Goal: Information Seeking & Learning: Find specific fact

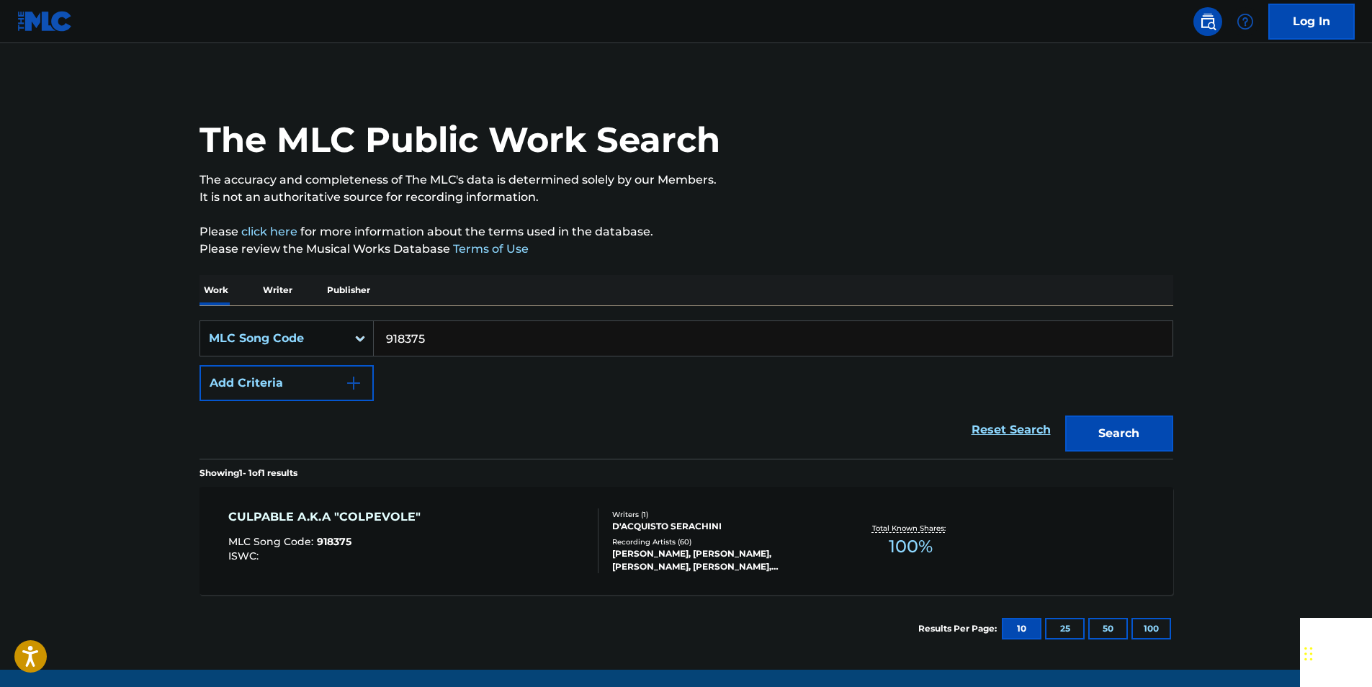
click at [428, 335] on input "918375" at bounding box center [773, 338] width 799 height 35
click at [1129, 457] on div "Search" at bounding box center [1115, 430] width 115 height 58
click at [1122, 434] on button "Search" at bounding box center [1119, 434] width 108 height 36
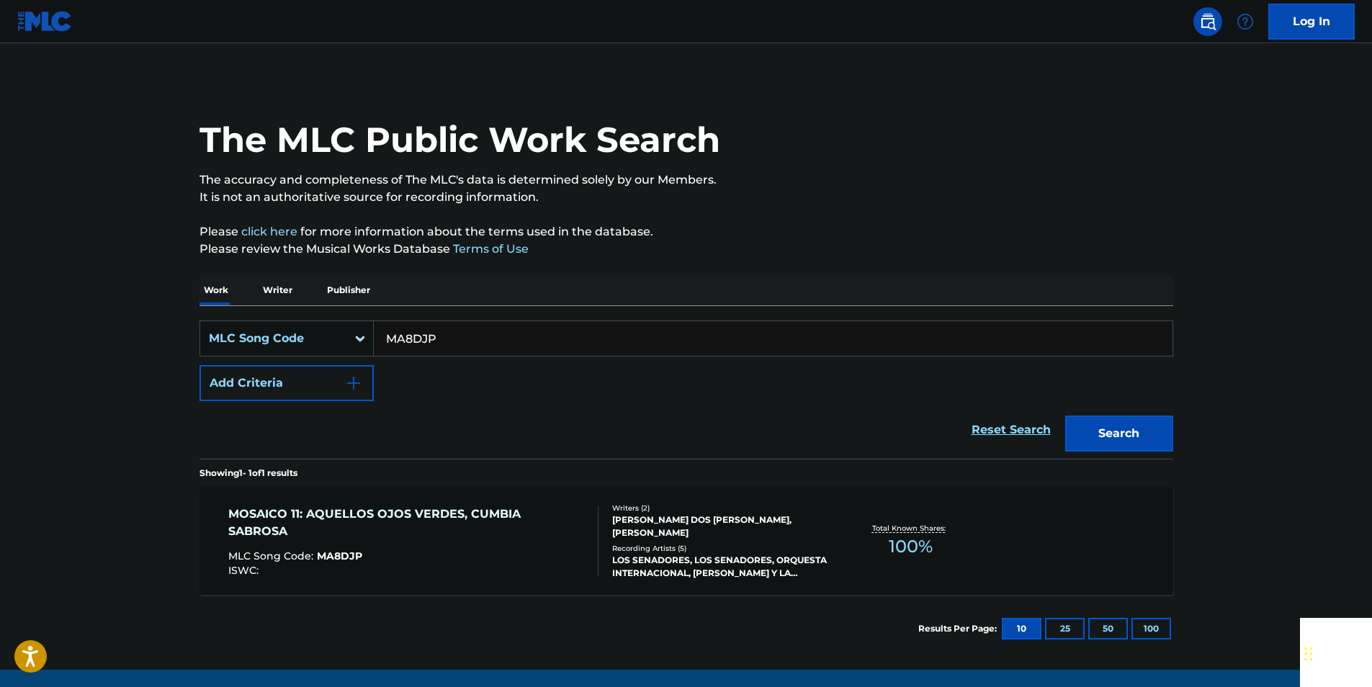
click at [453, 338] on input "MA8DJP" at bounding box center [773, 338] width 799 height 35
paste input "C82029"
click at [1111, 432] on button "Search" at bounding box center [1119, 434] width 108 height 36
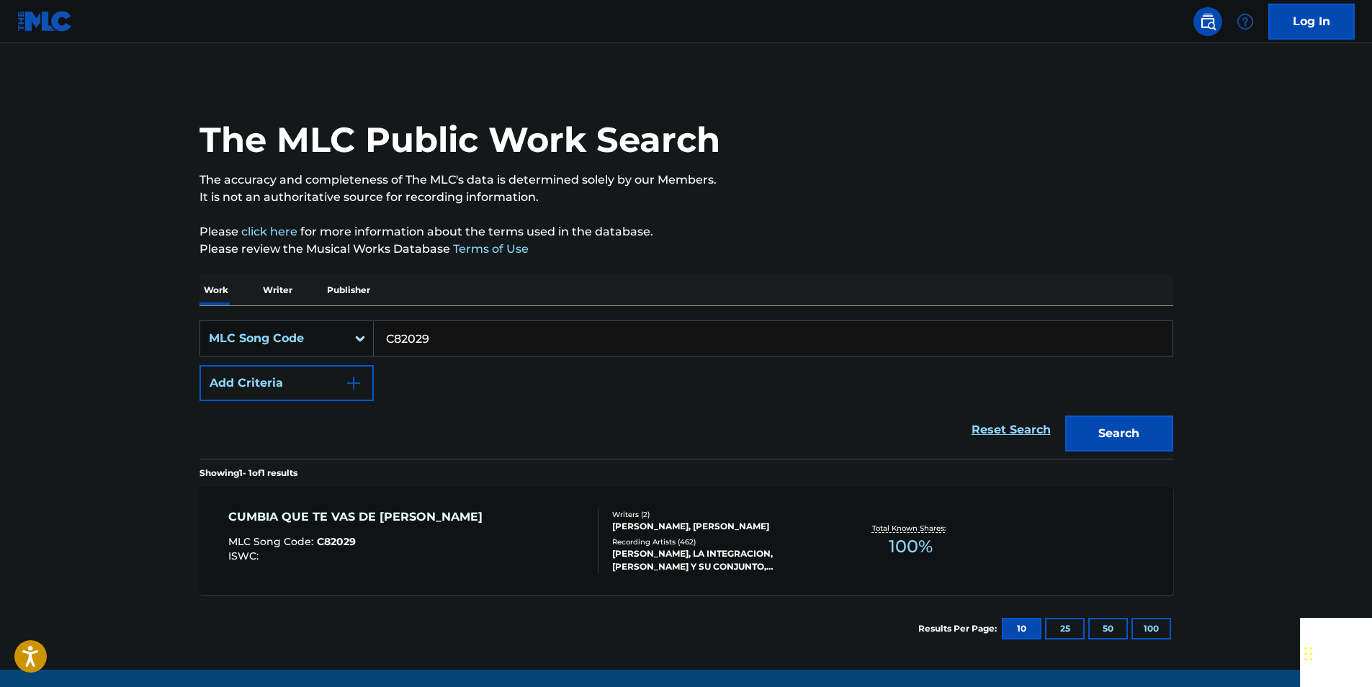
click at [429, 340] on input "C82029" at bounding box center [773, 338] width 799 height 35
paste input "HA3XMD"
click at [1147, 412] on div "Search" at bounding box center [1115, 430] width 115 height 58
click at [1146, 431] on button "Search" at bounding box center [1119, 434] width 108 height 36
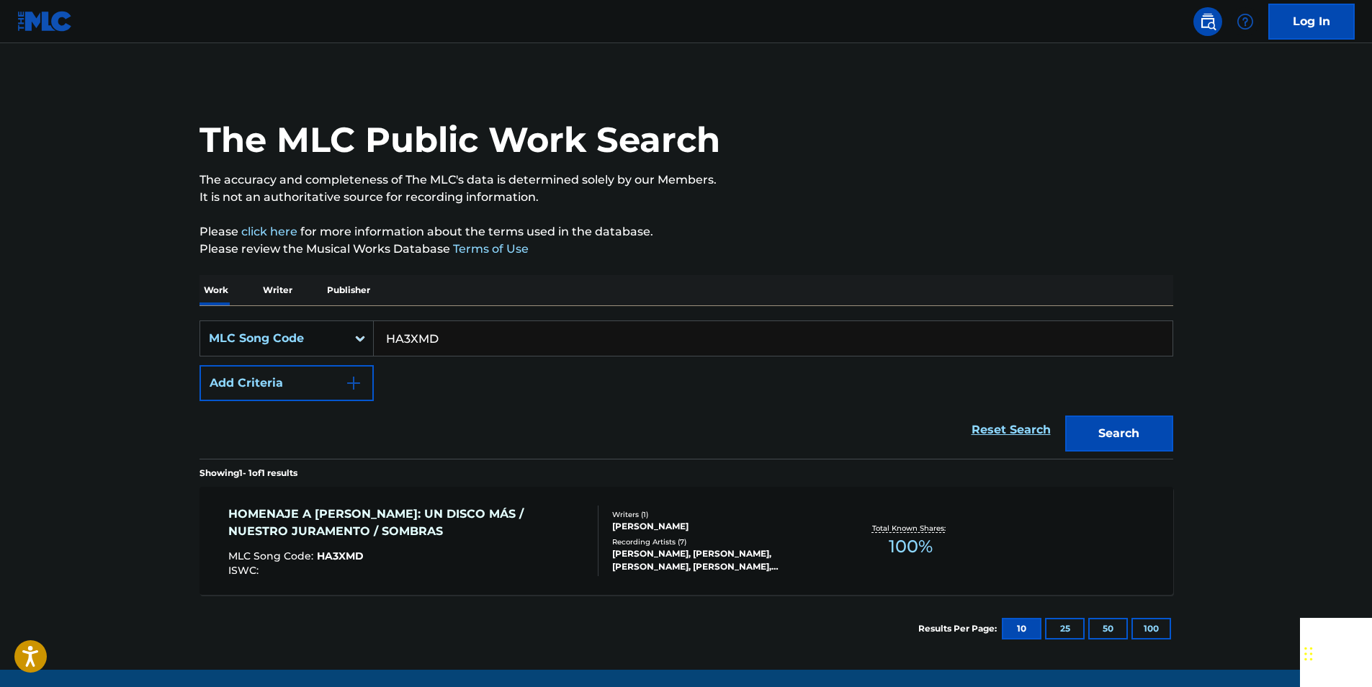
click at [443, 336] on input "HA3XMD" at bounding box center [773, 338] width 799 height 35
paste input "QB0HCI"
click at [1155, 423] on button "Search" at bounding box center [1119, 434] width 108 height 36
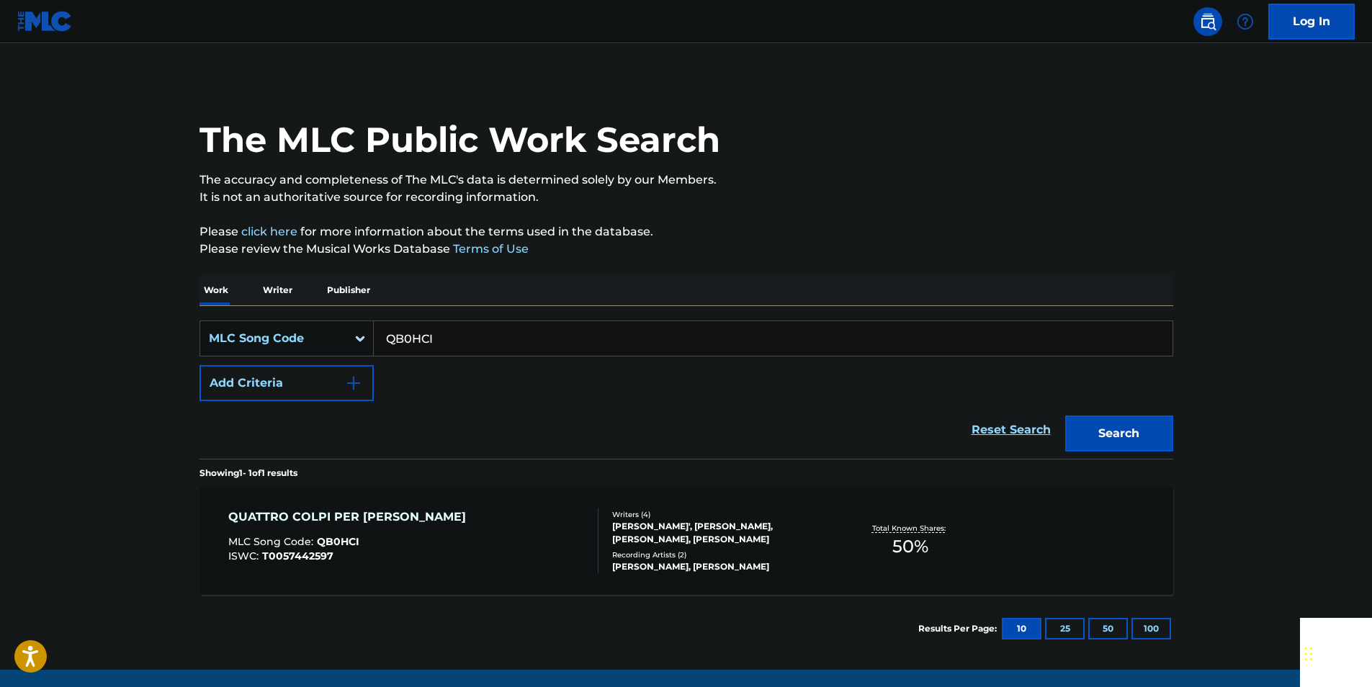
click at [462, 349] on input "QB0HCI" at bounding box center [773, 338] width 799 height 35
paste input "K02405"
click at [1137, 447] on button "Search" at bounding box center [1119, 434] width 108 height 36
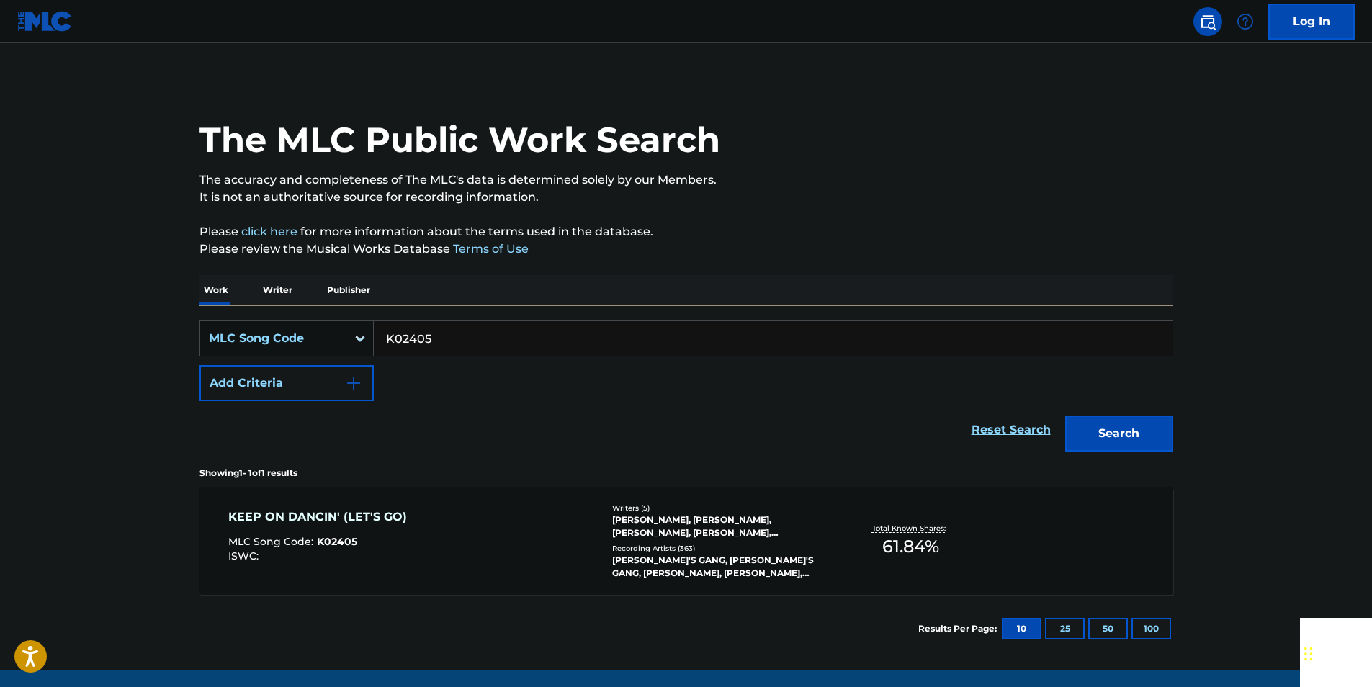
click at [429, 331] on input "K02405" at bounding box center [773, 338] width 799 height 35
paste input "F2055P"
click at [1218, 436] on main "The MLC Public Work Search The accuracy and completeness of The MLC's data is d…" at bounding box center [686, 356] width 1372 height 627
click at [1161, 431] on button "Search" at bounding box center [1119, 434] width 108 height 36
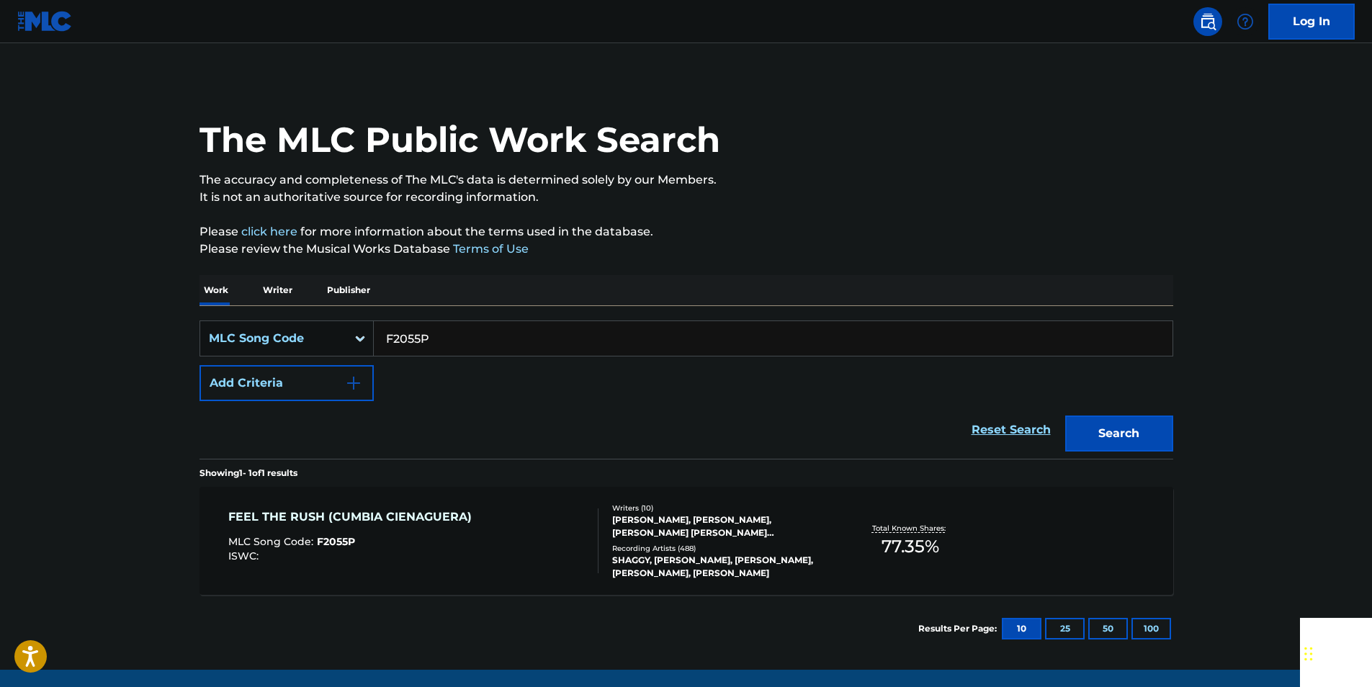
click at [463, 332] on input "F2055P" at bounding box center [773, 338] width 799 height 35
paste input "AV9PQR"
click at [1154, 423] on button "Search" at bounding box center [1119, 434] width 108 height 36
click at [466, 343] on input "AV9PQR" at bounding box center [773, 338] width 799 height 35
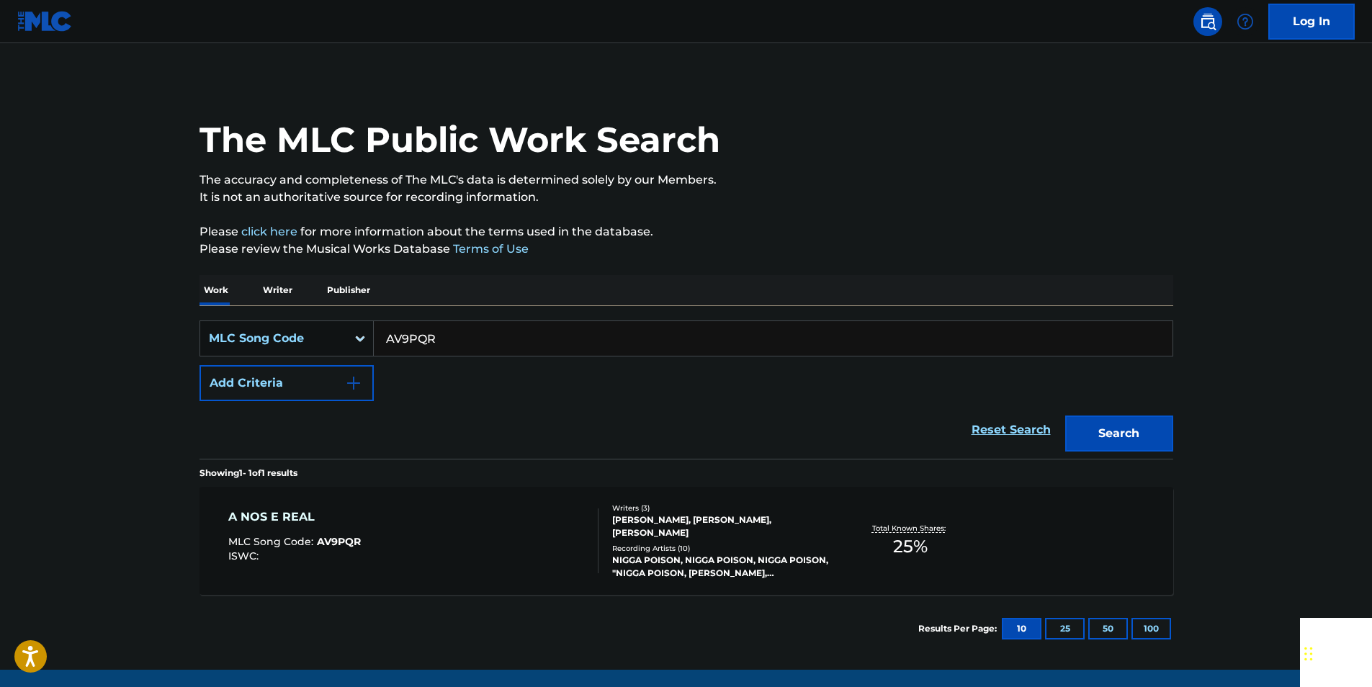
click at [466, 343] on input "AV9PQR" at bounding box center [773, 338] width 799 height 35
paste input "S15964"
click at [1146, 444] on button "Search" at bounding box center [1119, 434] width 108 height 36
click at [452, 334] on input "S15964" at bounding box center [773, 338] width 799 height 35
drag, startPoint x: 452, startPoint y: 334, endPoint x: 435, endPoint y: 336, distance: 16.6
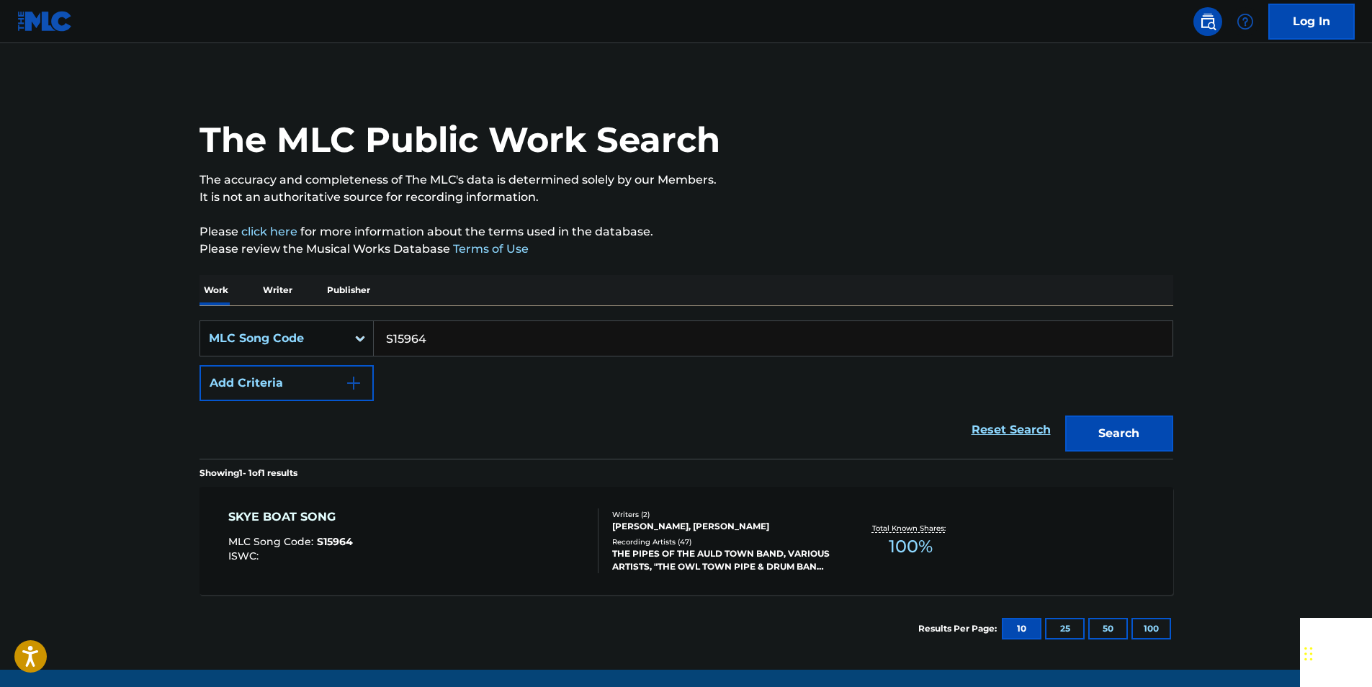
click at [452, 335] on input "S15964" at bounding box center [773, 338] width 799 height 35
paste input "904757"
click at [1122, 426] on button "Search" at bounding box center [1119, 434] width 108 height 36
click at [462, 336] on input "904757" at bounding box center [773, 338] width 799 height 35
drag, startPoint x: 462, startPoint y: 336, endPoint x: 440, endPoint y: 337, distance: 21.6
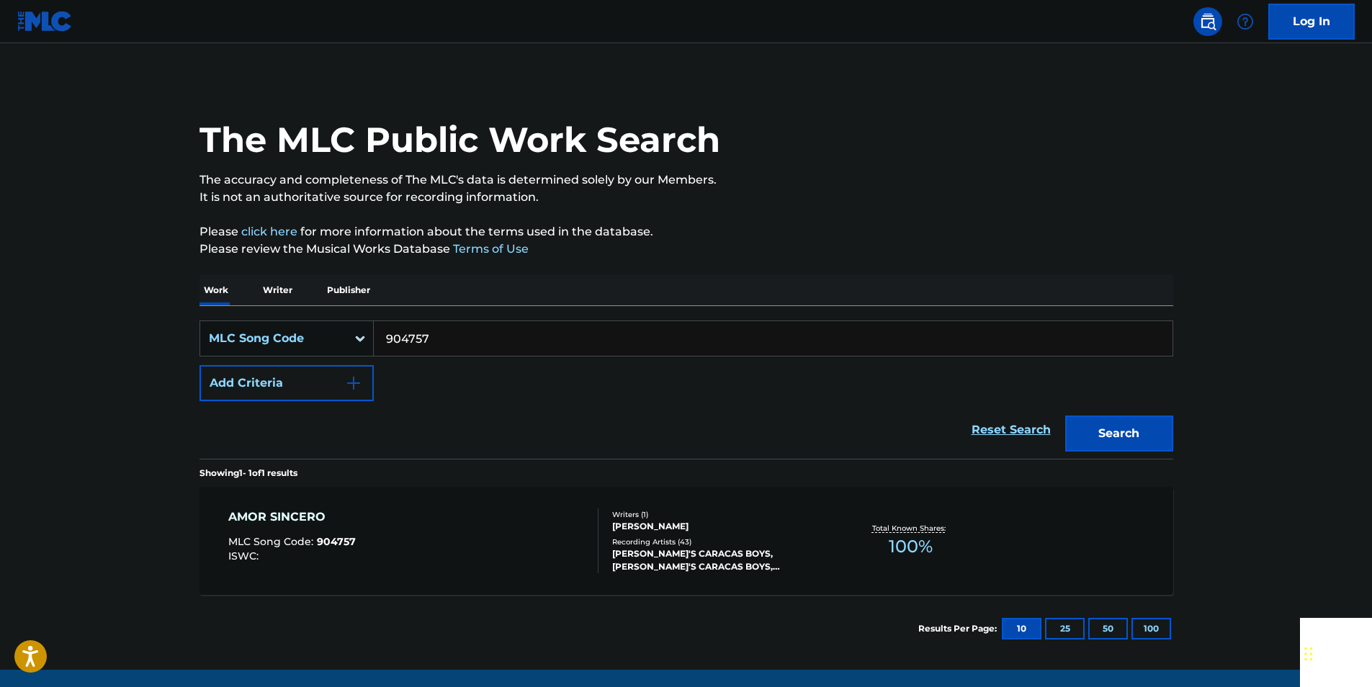
click at [461, 337] on input "904757" at bounding box center [773, 338] width 799 height 35
paste input "T00338"
click at [1108, 425] on button "Search" at bounding box center [1119, 434] width 108 height 36
click at [400, 324] on input "T00338" at bounding box center [773, 338] width 799 height 35
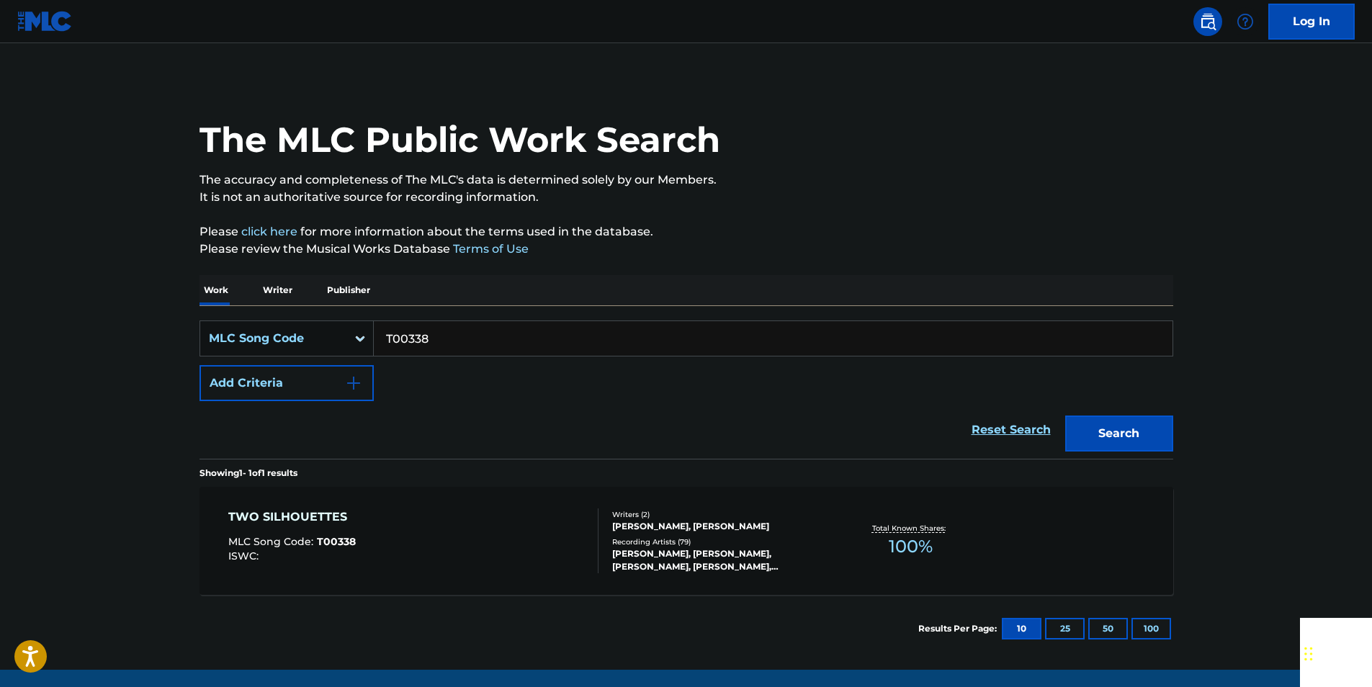
paste input "A72285"
click at [1130, 439] on button "Search" at bounding box center [1119, 434] width 108 height 36
click at [452, 345] on input "A72285" at bounding box center [773, 338] width 799 height 35
paste input "Q21609"
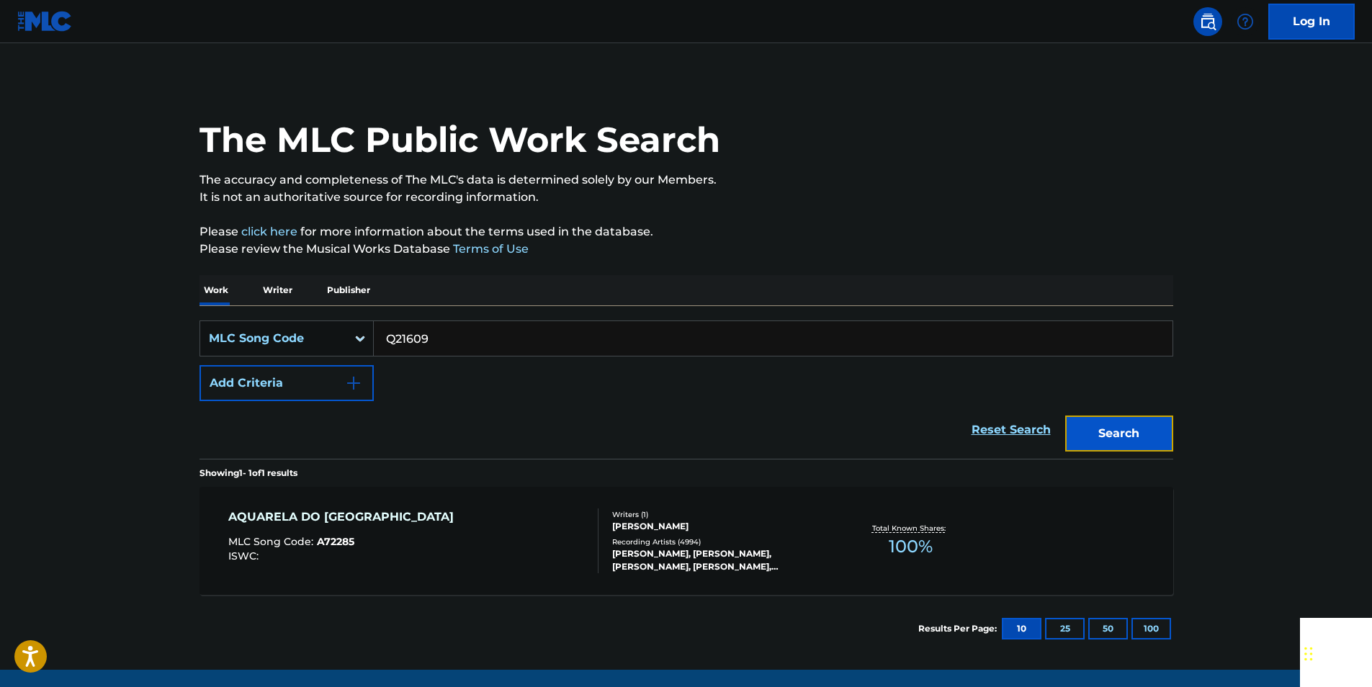
click at [1081, 429] on button "Search" at bounding box center [1119, 434] width 108 height 36
click at [444, 347] on input "Q21609" at bounding box center [773, 338] width 799 height 35
paste input "977597"
click at [1117, 431] on button "Search" at bounding box center [1119, 434] width 108 height 36
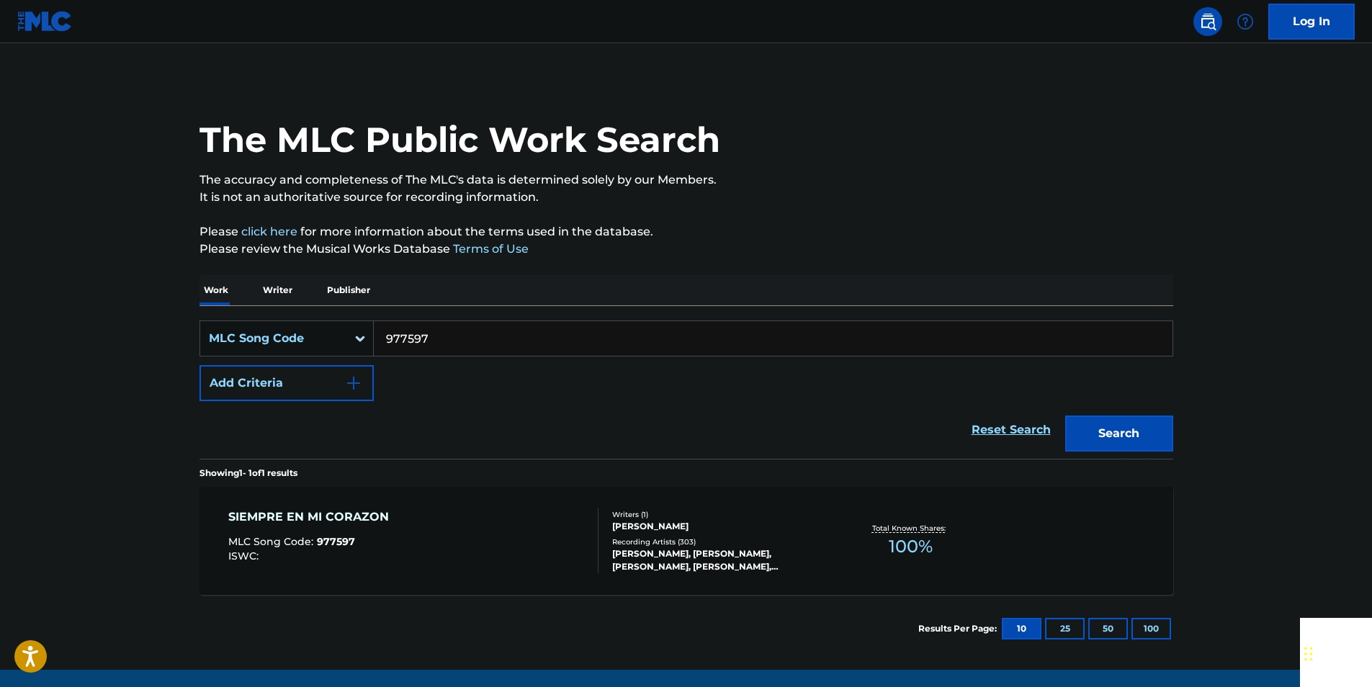
click at [431, 338] on input "977597" at bounding box center [773, 338] width 799 height 35
paste input "57516"
click at [1096, 442] on button "Search" at bounding box center [1119, 434] width 108 height 36
drag, startPoint x: 511, startPoint y: 341, endPoint x: 341, endPoint y: 343, distance: 170.0
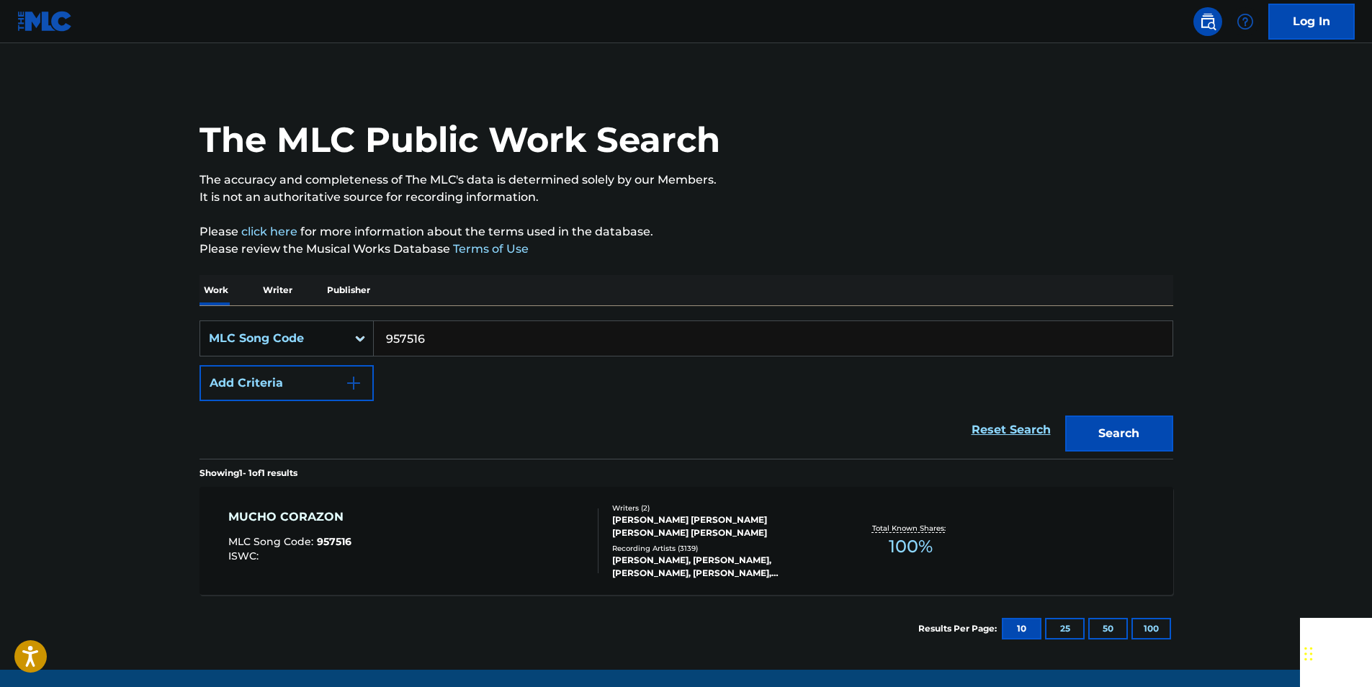
click at [341, 343] on div "SearchWithCriteria66743d0d-7c03-496b-83dd-236a69b6d394 MLC Song Code 957516" at bounding box center [687, 339] width 974 height 36
paste input "100082"
click at [1101, 428] on button "Search" at bounding box center [1119, 434] width 108 height 36
click at [462, 345] on input "100082" at bounding box center [773, 338] width 799 height 35
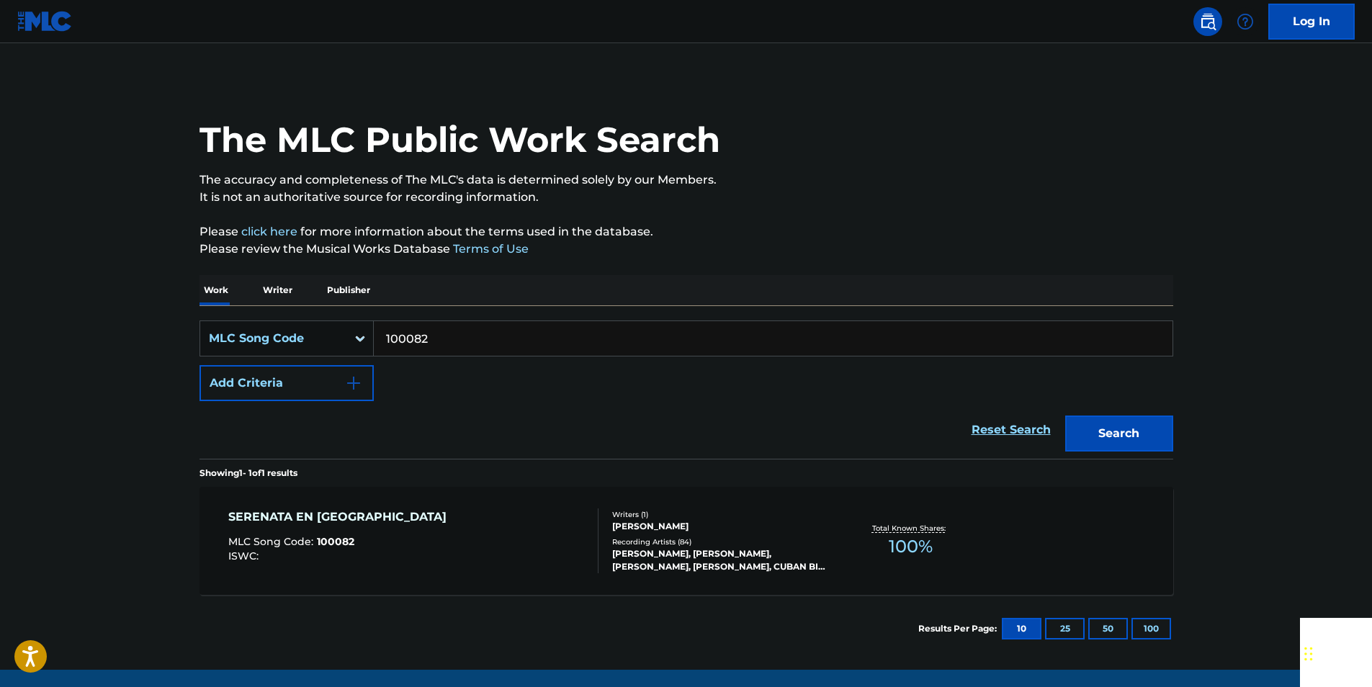
paste input "C3032Q"
click at [1156, 436] on button "Search" at bounding box center [1119, 434] width 108 height 36
click at [449, 341] on input "C3032Q" at bounding box center [773, 338] width 799 height 35
paste input "O02163"
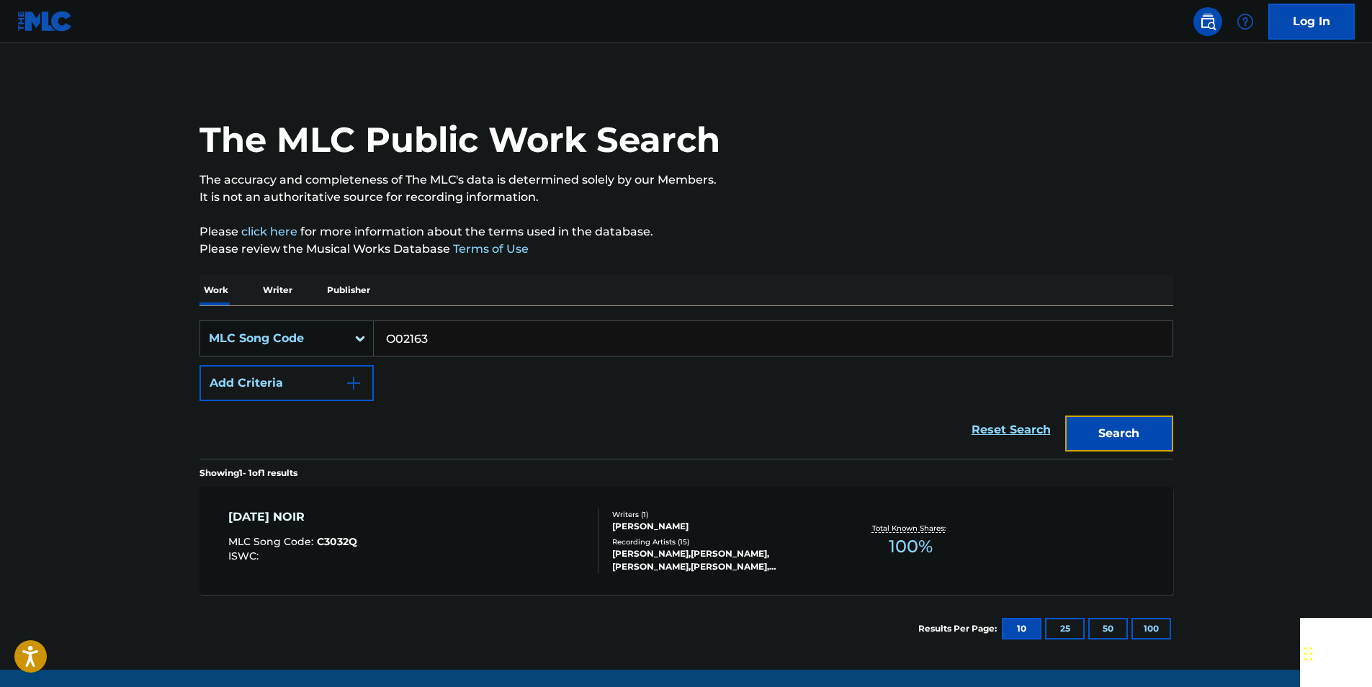
click at [1103, 444] on button "Search" at bounding box center [1119, 434] width 108 height 36
click at [450, 338] on input "O02163" at bounding box center [773, 338] width 799 height 35
paste input "S00195"
click at [1106, 433] on button "Search" at bounding box center [1119, 434] width 108 height 36
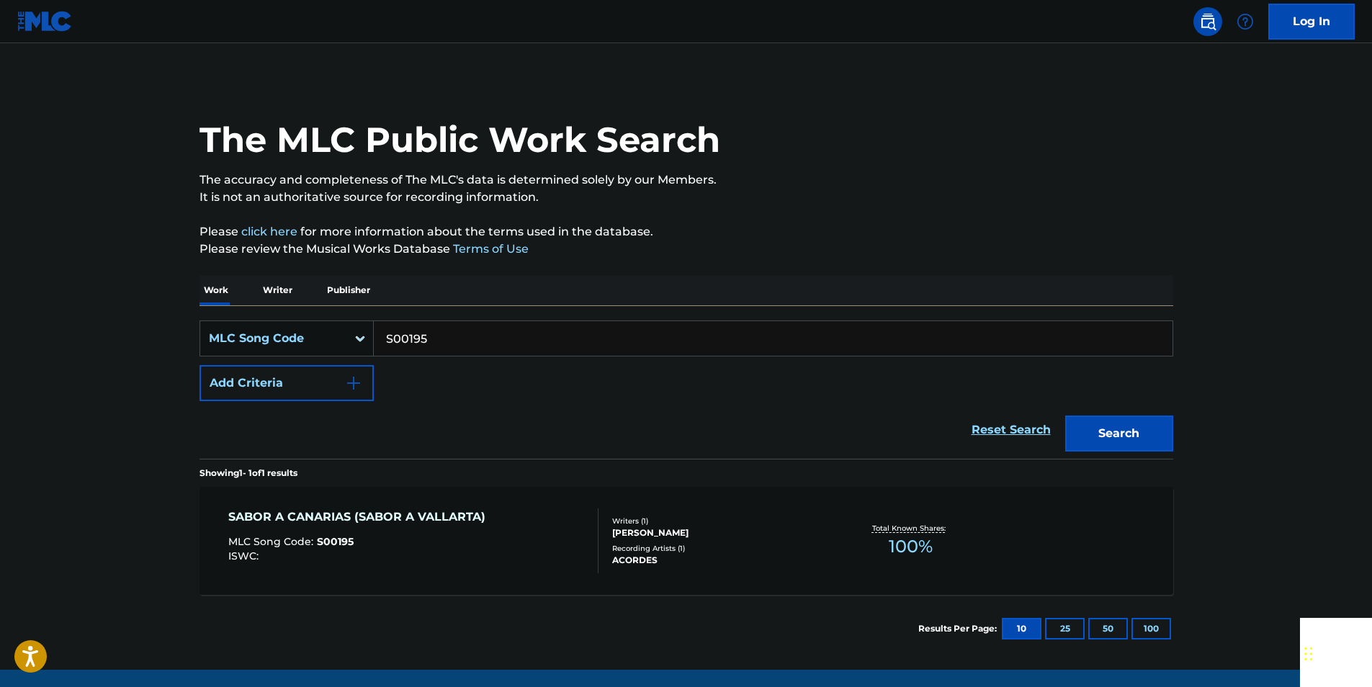
click at [444, 342] on input "S00195" at bounding box center [773, 338] width 799 height 35
paste input "930533"
drag, startPoint x: 1129, startPoint y: 427, endPoint x: 903, endPoint y: 305, distance: 257.2
click at [1130, 427] on button "Search" at bounding box center [1119, 434] width 108 height 36
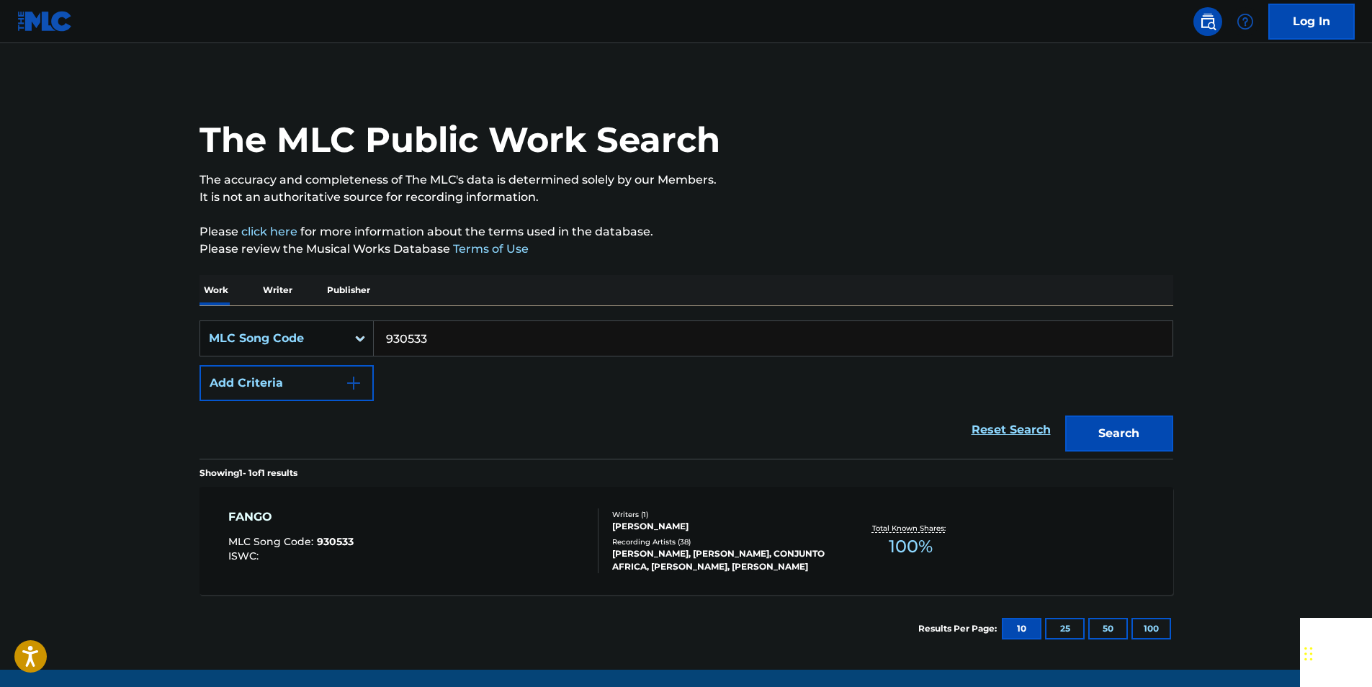
click at [424, 340] on input "930533" at bounding box center [773, 338] width 799 height 35
paste input "Q12002"
click at [1096, 434] on button "Search" at bounding box center [1119, 434] width 108 height 36
click at [439, 337] on input "Q12002" at bounding box center [773, 338] width 799 height 35
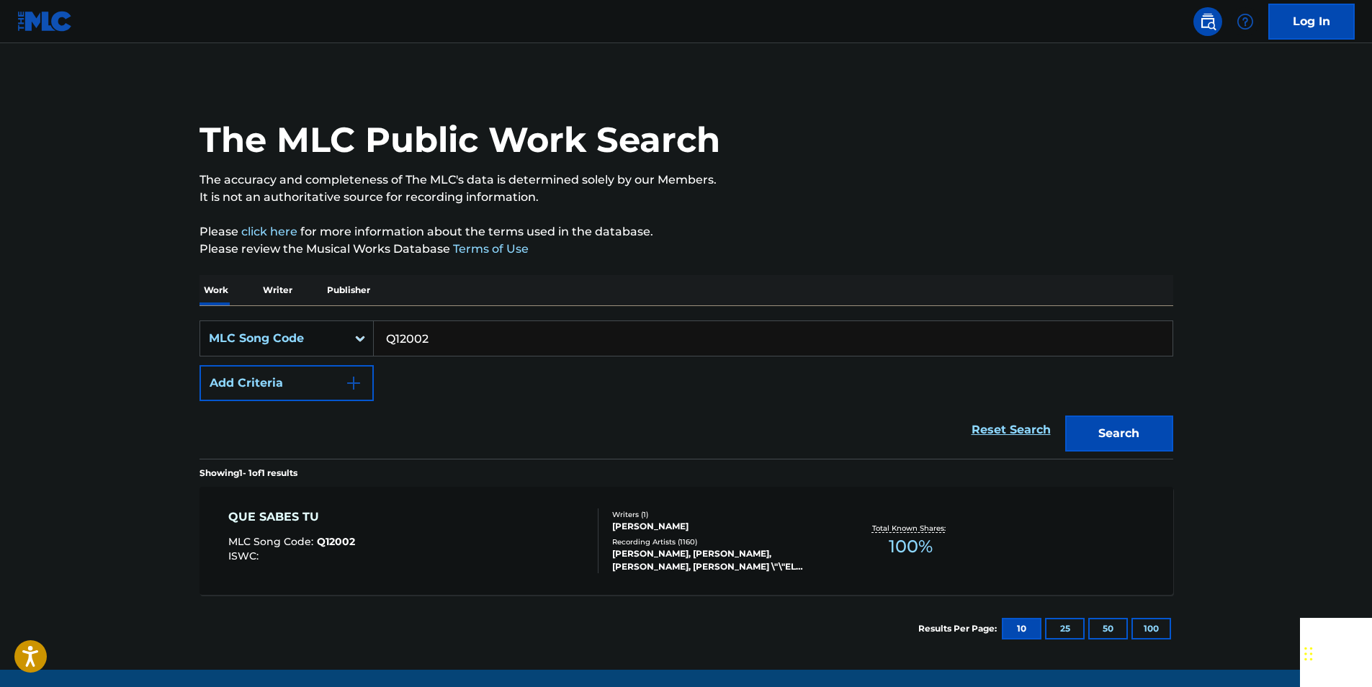
click at [439, 337] on input "Q12002" at bounding box center [773, 338] width 799 height 35
paste input "P00140"
click at [1112, 428] on button "Search" at bounding box center [1119, 434] width 108 height 36
click at [490, 355] on input "P00140" at bounding box center [773, 338] width 799 height 35
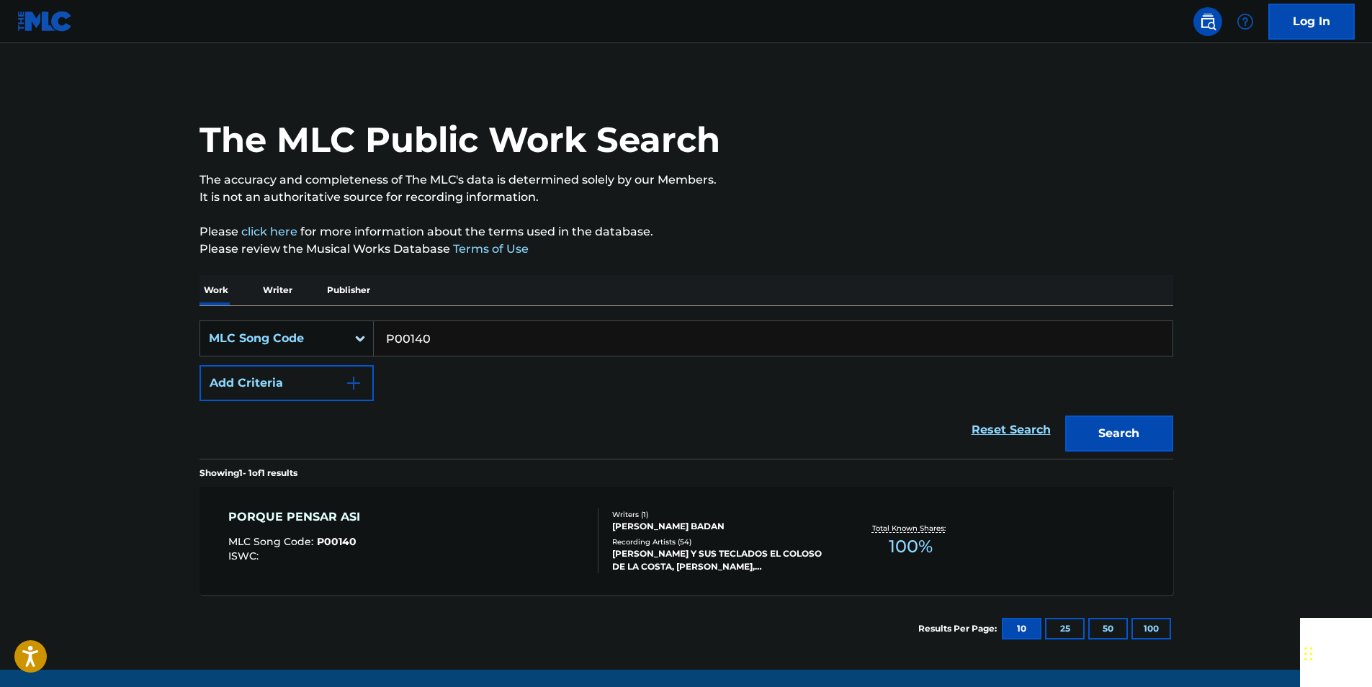
paste input "VBRN7"
drag, startPoint x: 1155, startPoint y: 434, endPoint x: 1127, endPoint y: 402, distance: 42.4
click at [1154, 434] on button "Search" at bounding box center [1119, 434] width 108 height 36
click at [455, 343] on input "PVBRN7" at bounding box center [773, 338] width 799 height 35
drag, startPoint x: 455, startPoint y: 343, endPoint x: 432, endPoint y: 339, distance: 23.3
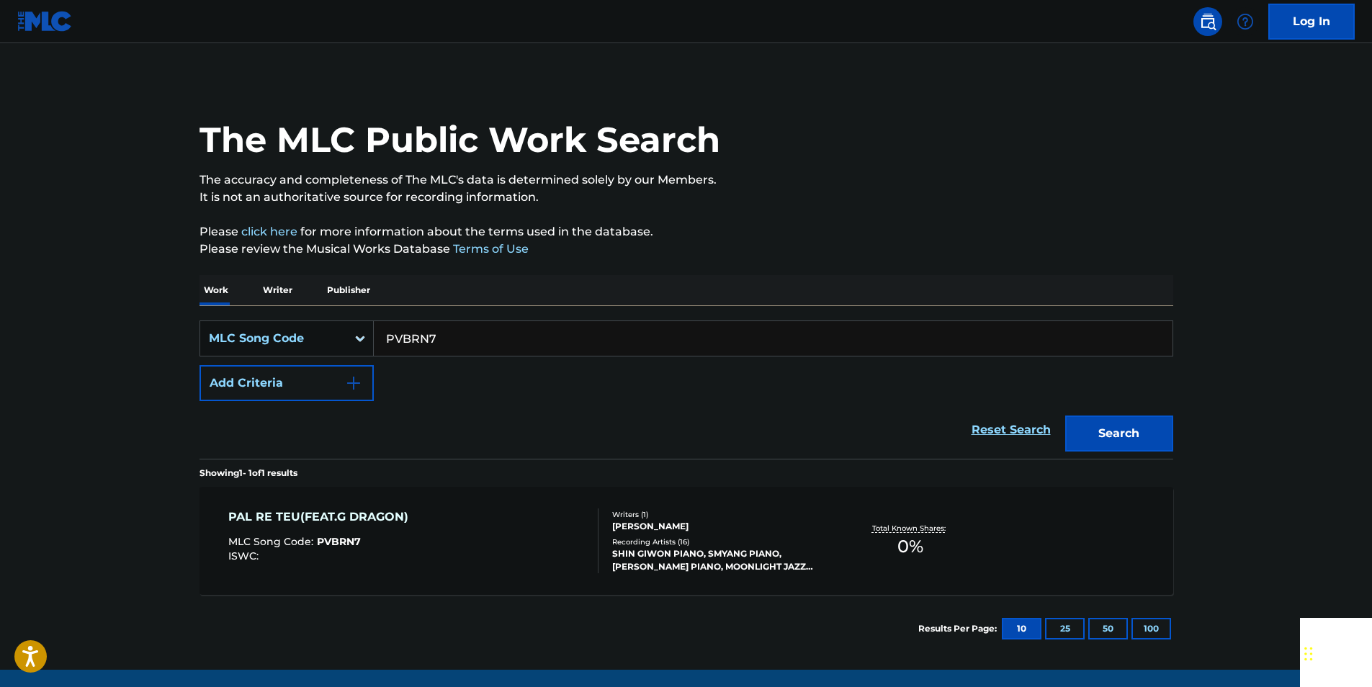
click at [455, 343] on input "PVBRN7" at bounding box center [773, 338] width 799 height 35
paste input "00095"
click at [1111, 424] on button "Search" at bounding box center [1119, 434] width 108 height 36
click at [456, 332] on input "P00095" at bounding box center [773, 338] width 799 height 35
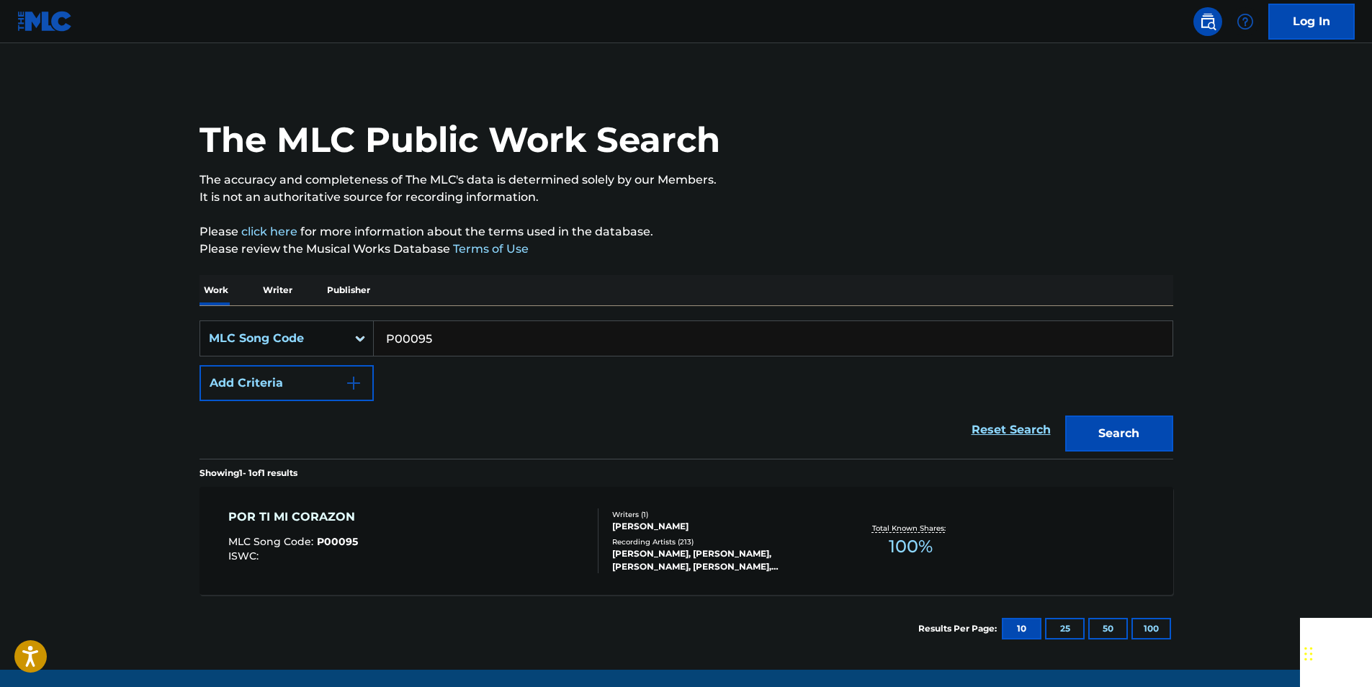
paste input "978180"
click at [1142, 422] on button "Search" at bounding box center [1119, 434] width 108 height 36
click at [462, 329] on input "978180" at bounding box center [773, 338] width 799 height 35
drag, startPoint x: 462, startPoint y: 329, endPoint x: 385, endPoint y: 331, distance: 77.1
click at [461, 329] on input "978180" at bounding box center [773, 338] width 799 height 35
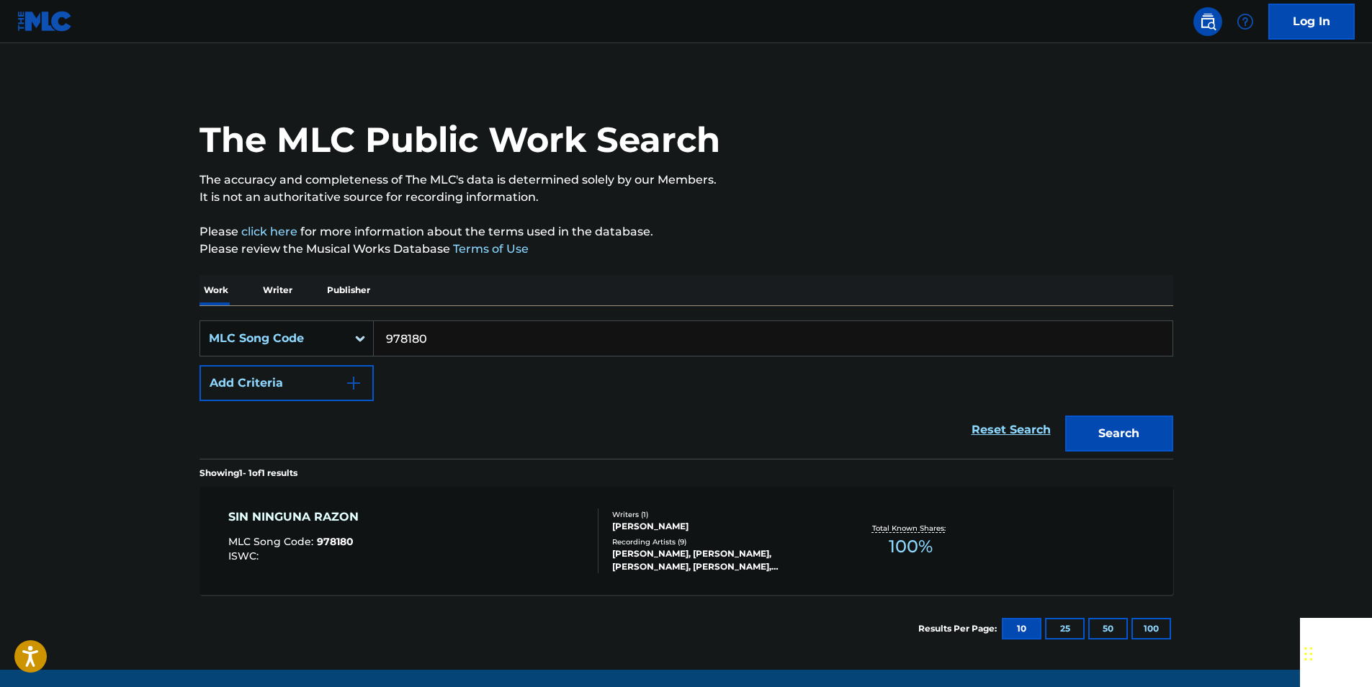
paste input "T65706"
click at [1143, 441] on button "Search" at bounding box center [1119, 434] width 108 height 36
click at [460, 327] on input "T65706" at bounding box center [773, 338] width 799 height 35
drag, startPoint x: 460, startPoint y: 327, endPoint x: 420, endPoint y: 335, distance: 40.4
click at [458, 328] on input "T65706" at bounding box center [773, 338] width 799 height 35
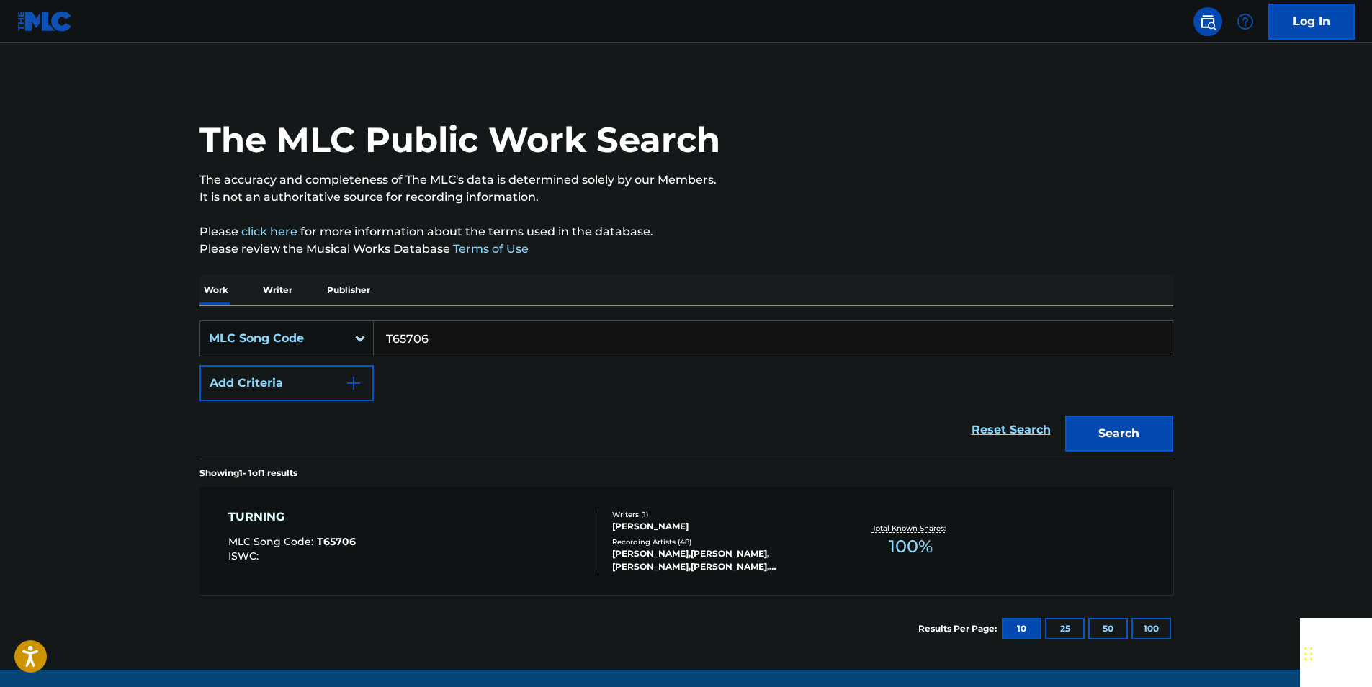
paste input "J1396P"
click at [1111, 437] on button "Search" at bounding box center [1119, 434] width 108 height 36
click at [455, 336] on input "J1396P" at bounding box center [773, 338] width 799 height 35
paste input "L52718"
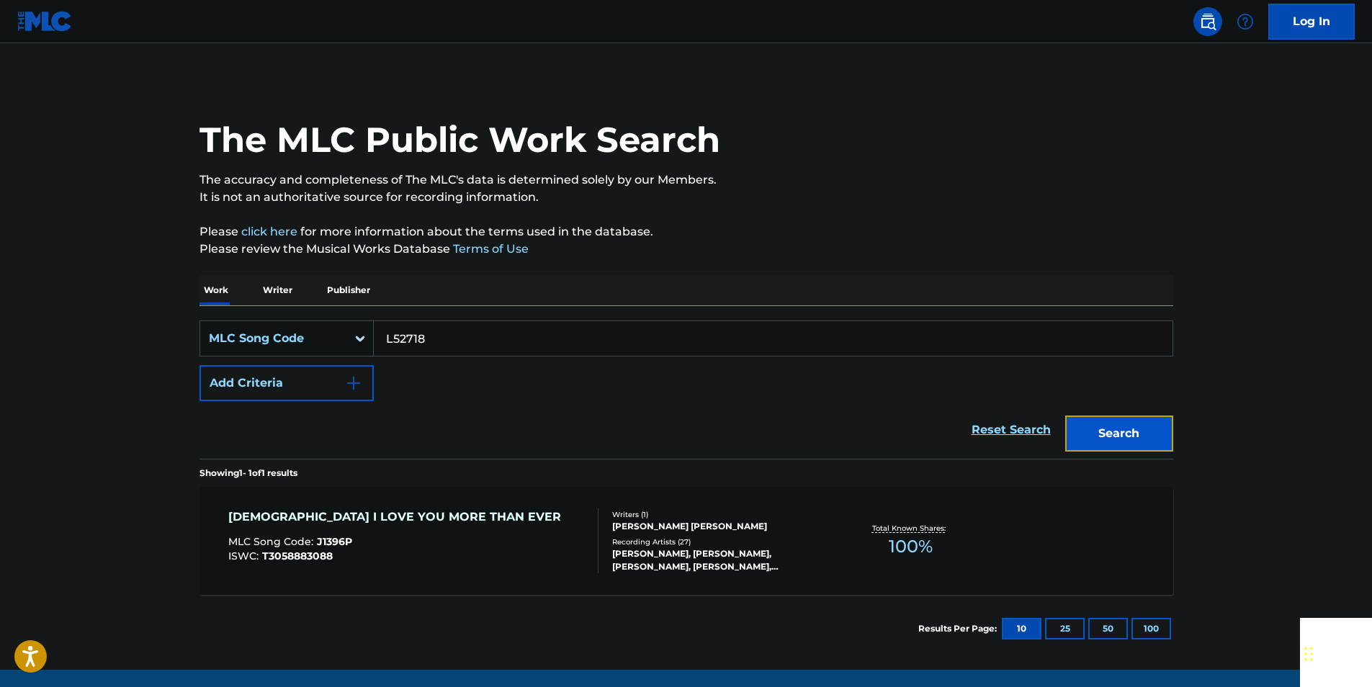
click at [1138, 431] on button "Search" at bounding box center [1119, 434] width 108 height 36
click at [479, 344] on input "L52718" at bounding box center [773, 338] width 799 height 35
paste input "G00800"
click at [1157, 440] on button "Search" at bounding box center [1119, 434] width 108 height 36
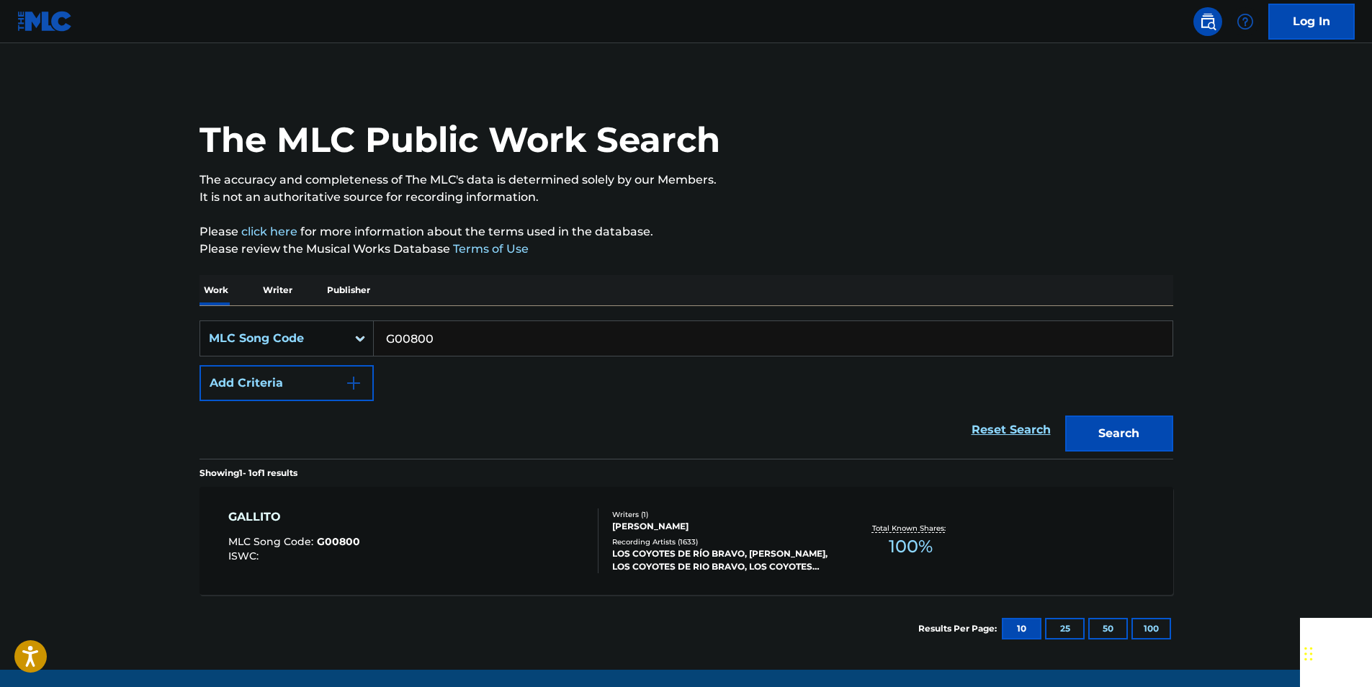
click at [449, 328] on input "G00800" at bounding box center [773, 338] width 799 height 35
paste input "C22905"
click at [1110, 424] on button "Search" at bounding box center [1119, 434] width 108 height 36
click at [437, 346] on input "C22905" at bounding box center [773, 338] width 799 height 35
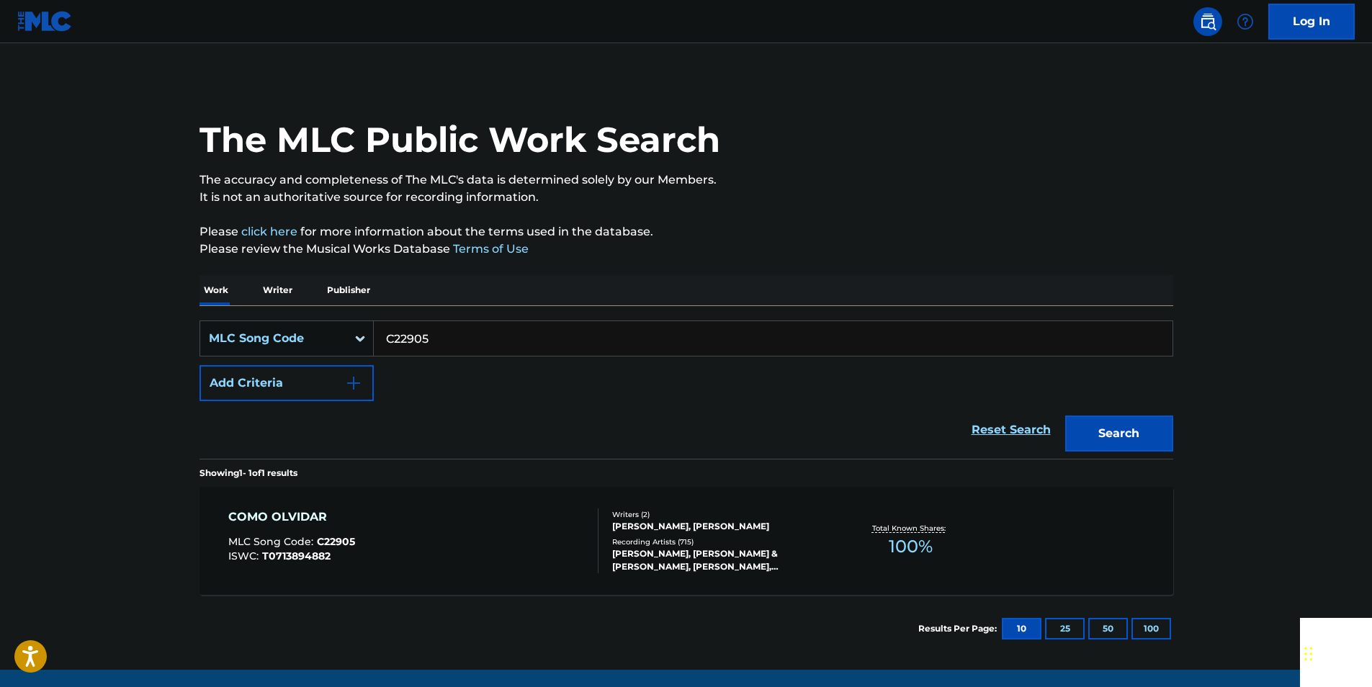
click at [437, 346] on input "C22905" at bounding box center [773, 338] width 799 height 35
paste input "I56490"
type input "I56490"
click at [1106, 419] on button "Search" at bounding box center [1119, 434] width 108 height 36
